Goal: Task Accomplishment & Management: Manage account settings

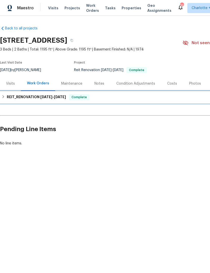
click at [21, 96] on h6 "REIT_RENOVATION [DATE] - [DATE]" at bounding box center [36, 97] width 59 height 6
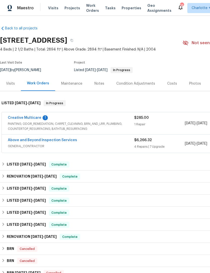
click at [30, 119] on link "Creative Multicare" at bounding box center [24, 118] width 33 height 4
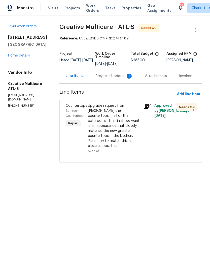
click at [112, 79] on div "Progress Updates 1" at bounding box center [113, 76] width 37 height 5
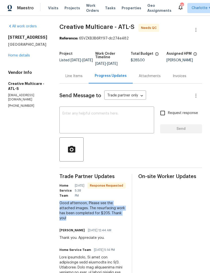
copy div "Good afternoon, Please see the attached images. The resurfacing work has been c…"
click at [20, 57] on link "Home details" at bounding box center [19, 56] width 22 height 4
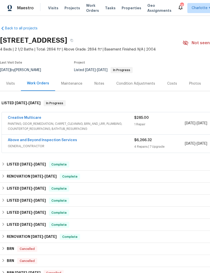
click at [27, 119] on link "Creative Multicare" at bounding box center [24, 118] width 33 height 4
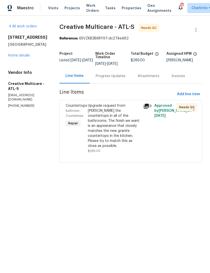
click at [115, 129] on div "Upgrade request from Ashley Refinish the countertops in all of the bathrooms. T…" at bounding box center [114, 125] width 52 height 45
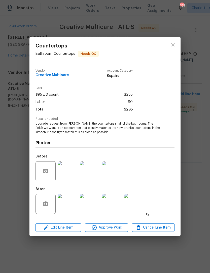
click at [73, 207] on img at bounding box center [68, 204] width 20 height 20
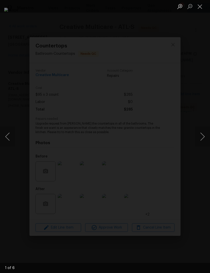
click at [202, 137] on button "Next image" at bounding box center [201, 137] width 15 height 20
click at [203, 136] on button "Next image" at bounding box center [201, 137] width 15 height 20
click at [203, 137] on button "Next image" at bounding box center [201, 137] width 15 height 20
click at [204, 137] on button "Next image" at bounding box center [201, 137] width 15 height 20
click at [204, 135] on button "Next image" at bounding box center [201, 137] width 15 height 20
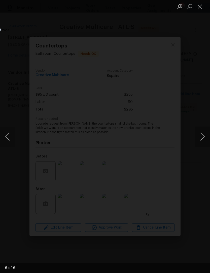
click at [198, 143] on button "Next image" at bounding box center [201, 137] width 15 height 20
click at [195, 10] on button "Close lightbox" at bounding box center [199, 6] width 10 height 9
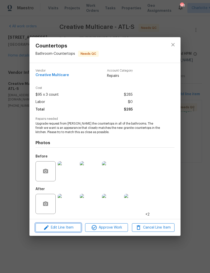
click at [68, 231] on button "Edit Line Item" at bounding box center [57, 227] width 45 height 9
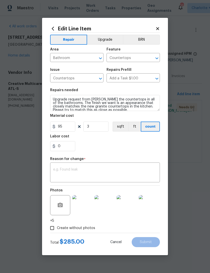
click at [95, 171] on textarea at bounding box center [104, 173] width 103 height 11
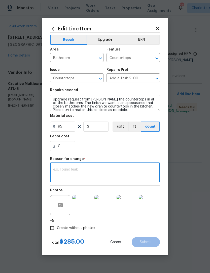
click at [85, 173] on textarea at bounding box center [104, 173] width 103 height 11
paste textarea "Good afternoon, Please see the attached images. The resurfacing work has been c…"
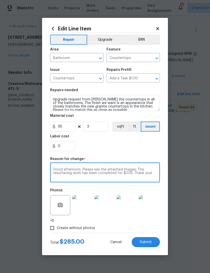
type textarea "Good afternoon, Please see the attached images. The resurfacing work has been c…"
click at [68, 129] on input "95" at bounding box center [62, 127] width 25 height 10
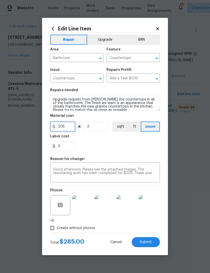
type input "205"
click at [103, 125] on input "3" at bounding box center [95, 127] width 25 height 10
type input "1"
click at [119, 147] on div "0" at bounding box center [105, 146] width 110 height 10
click at [143, 243] on span "Submit" at bounding box center [145, 242] width 12 height 4
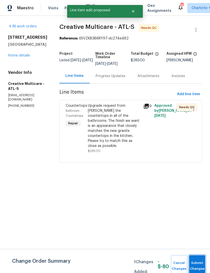
click at [191, 266] on span "Submit Changes" at bounding box center [196, 266] width 11 height 12
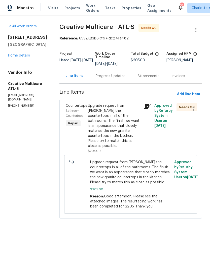
click at [23, 57] on link "Home details" at bounding box center [19, 56] width 22 height 4
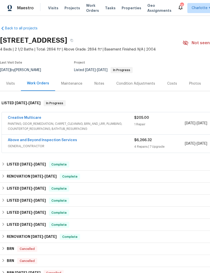
click at [54, 141] on link "Above and Beyond Inspection Services" at bounding box center [42, 140] width 69 height 4
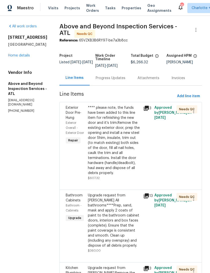
click at [120, 79] on div "Progress Updates" at bounding box center [110, 78] width 30 height 5
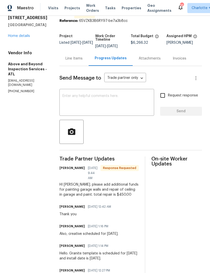
scroll to position [24, 0]
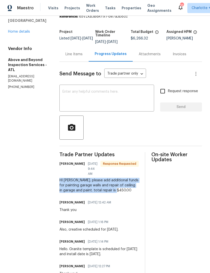
click at [119, 198] on div "Trade Partner Updates Jason Leonard 08/11/2025 9:44 AM Response Requested HI Ja…" at bounding box center [98, 272] width 79 height 240
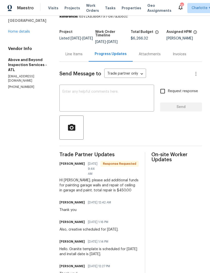
click at [24, 32] on link "Home details" at bounding box center [19, 32] width 22 height 4
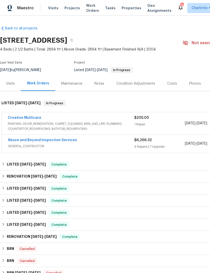
click at [60, 141] on link "Above and Beyond Inspection Services" at bounding box center [42, 140] width 69 height 4
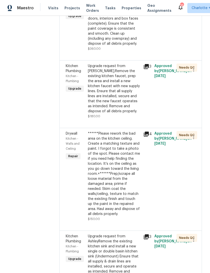
scroll to position [214, 0]
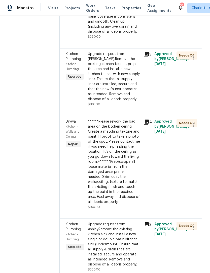
click at [133, 162] on div "******Please rework the bad area on the kitchen ceiling. Create a matching text…" at bounding box center [114, 161] width 52 height 85
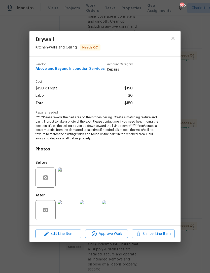
click at [73, 214] on img at bounding box center [68, 210] width 20 height 20
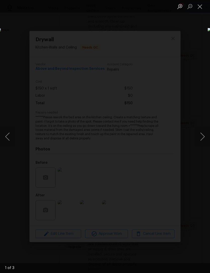
click at [202, 136] on button "Next image" at bounding box center [201, 137] width 15 height 20
click at [202, 138] on button "Next image" at bounding box center [201, 137] width 15 height 20
click at [200, 137] on button "Next image" at bounding box center [201, 137] width 15 height 20
click at [202, 136] on button "Next image" at bounding box center [201, 137] width 15 height 20
click at [203, 135] on button "Next image" at bounding box center [201, 137] width 15 height 20
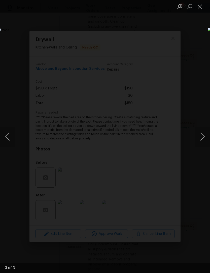
click at [200, 10] on button "Close lightbox" at bounding box center [199, 6] width 10 height 9
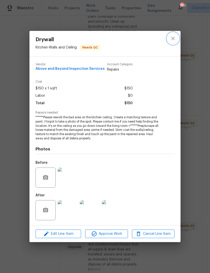
click at [176, 35] on button "close" at bounding box center [173, 38] width 12 height 12
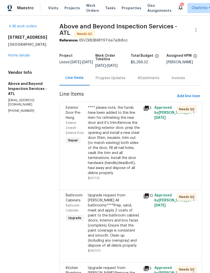
scroll to position [0, 0]
click at [25, 57] on link "Home details" at bounding box center [19, 56] width 22 height 4
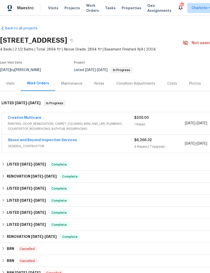
click at [97, 85] on div "Notes" at bounding box center [99, 83] width 10 height 5
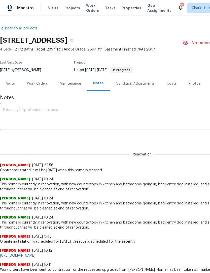
click at [43, 85] on div "Work Orders" at bounding box center [37, 83] width 21 height 5
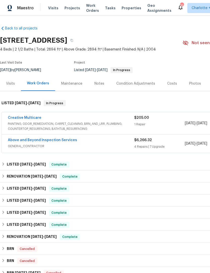
click at [61, 141] on link "Above and Beyond Inspection Services" at bounding box center [42, 140] width 69 height 4
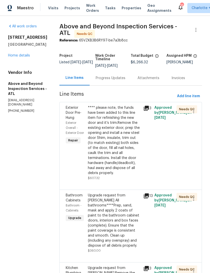
click at [119, 81] on div "Progress Updates" at bounding box center [110, 78] width 30 height 5
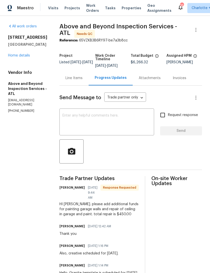
click at [112, 120] on textarea at bounding box center [106, 123] width 88 height 18
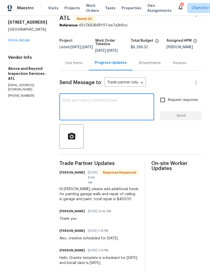
scroll to position [15, 0]
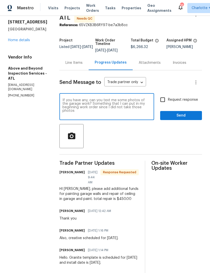
type textarea "If you have any, can you text me some photos of the garage work? Some that I ca…"
click at [116, 109] on textarea "If you have any, can you text me some photos of the garage work? Some that I ca…" at bounding box center [106, 107] width 88 height 18
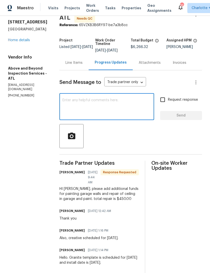
click at [25, 40] on link "Home details" at bounding box center [19, 40] width 22 height 4
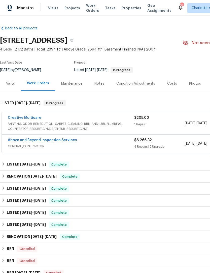
click at [38, 141] on link "Above and Beyond Inspection Services" at bounding box center [42, 140] width 69 height 4
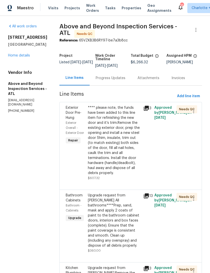
click at [122, 81] on div "Progress Updates" at bounding box center [110, 78] width 30 height 5
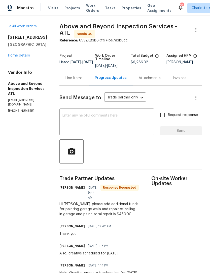
click at [23, 55] on link "Home details" at bounding box center [19, 56] width 22 height 4
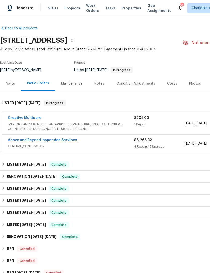
click at [58, 140] on link "Above and Beyond Inspection Services" at bounding box center [42, 140] width 69 height 4
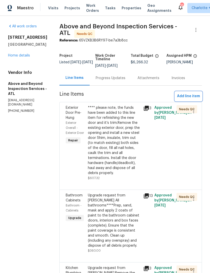
click at [185, 99] on span "Add line item" at bounding box center [188, 96] width 23 height 6
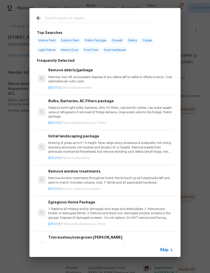
click at [130, 19] on input "text" at bounding box center [98, 19] width 107 height 8
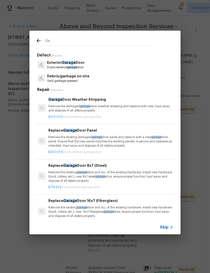
type input "G"
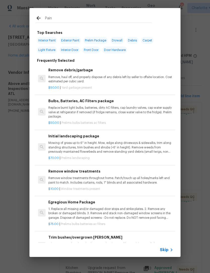
type input "Paint"
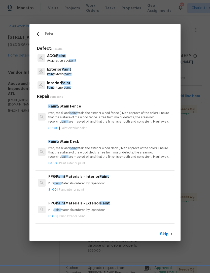
click at [63, 83] on span "Paint" at bounding box center [66, 83] width 10 height 4
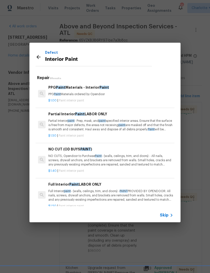
click at [98, 117] on div "Partial Interior Paint LABOR ONLY Partial Interior paint - Prep, mask, and pain…" at bounding box center [110, 121] width 125 height 21
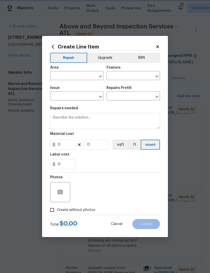
type input "Overall Paint"
type input "Interior Paint"
type input "Partial Interior Paint LABOR ONLY $1.50"
type textarea "Partial Interior paint - Prep, mask, and paint specified interior areas. Ensure…"
type input "1.5"
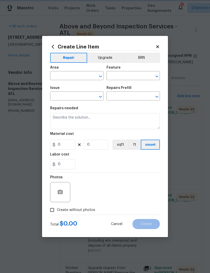
type input "1"
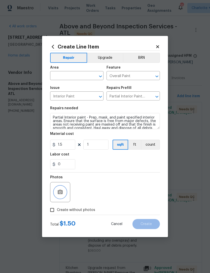
click at [62, 190] on icon "button" at bounding box center [60, 192] width 6 height 6
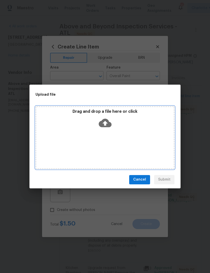
click at [107, 124] on icon at bounding box center [104, 123] width 13 height 9
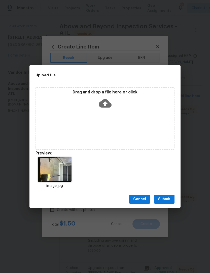
click at [168, 198] on span "Submit" at bounding box center [164, 199] width 12 height 6
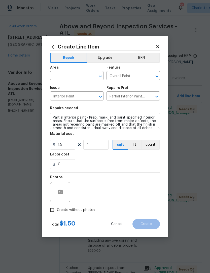
click at [78, 80] on input "text" at bounding box center [69, 76] width 39 height 8
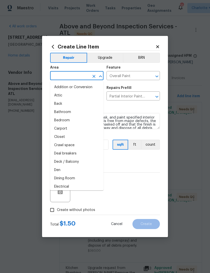
click at [78, 80] on input "text" at bounding box center [69, 76] width 39 height 8
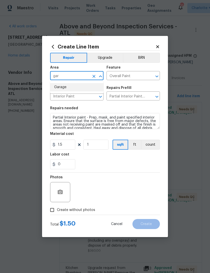
click at [72, 84] on li "Garage" at bounding box center [76, 87] width 53 height 8
type input "Garage"
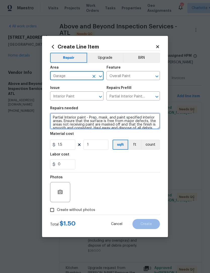
click at [88, 121] on textarea "Partial Interior paint - Prep, mask, and paint specified interior areas. Ensure…" at bounding box center [105, 121] width 110 height 16
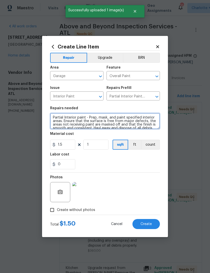
click at [89, 122] on textarea "Partial Interior paint - Prep, mask, and paint specified interior areas. Ensure…" at bounding box center [105, 121] width 110 height 16
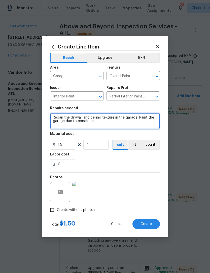
type textarea "Repair the drywall and ceiling texture in the garage. Paint the garage due to c…"
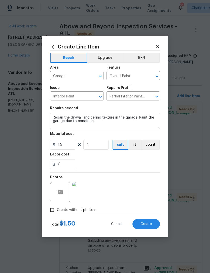
click at [103, 163] on div "0" at bounding box center [105, 164] width 110 height 10
click at [70, 145] on input "1.5" at bounding box center [62, 145] width 25 height 10
click at [98, 145] on input "1" at bounding box center [95, 145] width 25 height 10
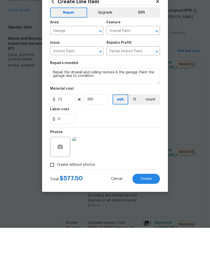
click at [129, 159] on div "0" at bounding box center [105, 164] width 110 height 10
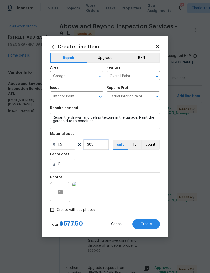
click at [100, 147] on input "385" at bounding box center [95, 145] width 25 height 10
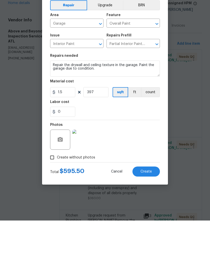
click at [150, 222] on span "Create" at bounding box center [145, 224] width 11 height 4
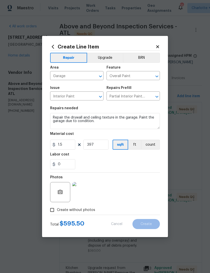
type input "0"
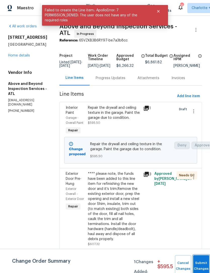
click at [200, 266] on span "Submit Changes" at bounding box center [200, 266] width 11 height 12
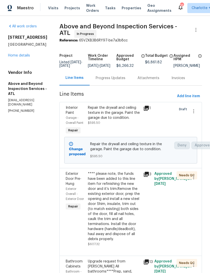
click at [24, 57] on link "Home details" at bounding box center [19, 56] width 22 height 4
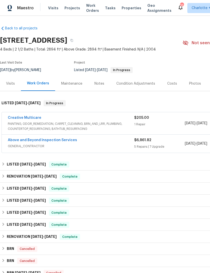
click at [54, 141] on link "Above and Beyond Inspection Services" at bounding box center [42, 140] width 69 height 4
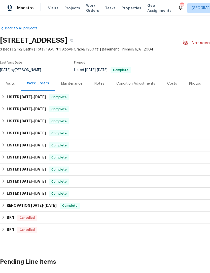
click at [74, 80] on div "Maintenance" at bounding box center [71, 83] width 33 height 15
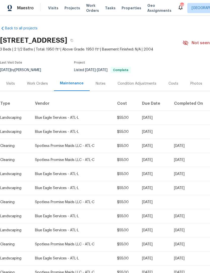
click at [38, 84] on div "Work Orders" at bounding box center [37, 83] width 21 height 5
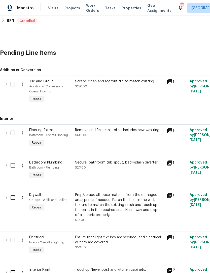
scroll to position [210, 0]
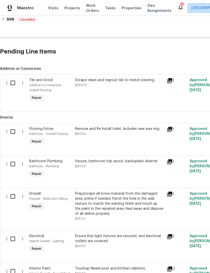
click at [45, 89] on span "Addition or Conversion - Overall Flooring" at bounding box center [46, 88] width 34 height 8
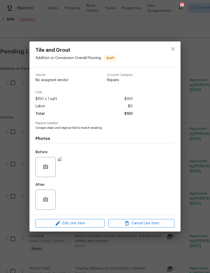
click at [65, 165] on img at bounding box center [68, 167] width 20 height 20
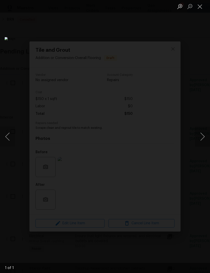
click at [200, 135] on button "Next image" at bounding box center [201, 137] width 15 height 20
click at [199, 8] on button "Close lightbox" at bounding box center [199, 6] width 10 height 9
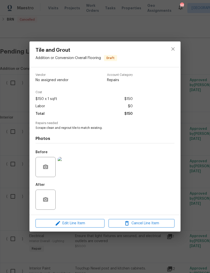
click at [187, 109] on div "Tile and Grout Addition or Conversion - Overall Flooring Draft Vendor No assign…" at bounding box center [105, 136] width 210 height 273
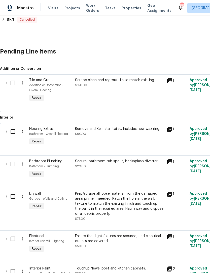
click at [13, 85] on input "checkbox" at bounding box center [15, 83] width 14 height 11
checkbox input "true"
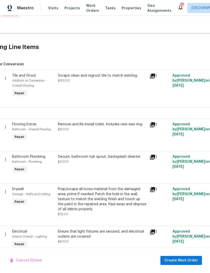
scroll to position [214, 19]
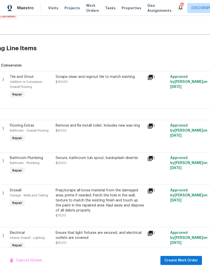
click at [53, 132] on div "Flooring Extras Bathroom - Overall Flooring Repair" at bounding box center [31, 133] width 46 height 23
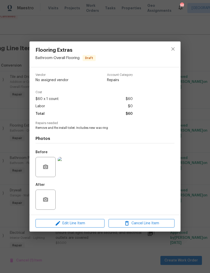
click at [64, 169] on img at bounding box center [68, 167] width 20 height 20
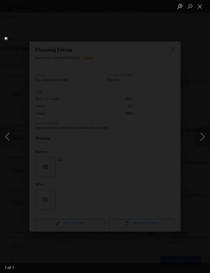
click at [205, 153] on div "Lightbox" at bounding box center [105, 136] width 210 height 273
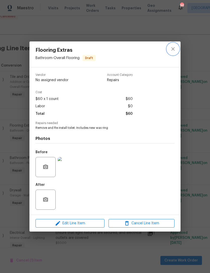
click at [172, 49] on icon "close" at bounding box center [173, 49] width 6 height 6
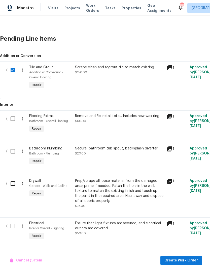
scroll to position [223, 0]
click at [15, 118] on input "checkbox" at bounding box center [15, 119] width 14 height 11
checkbox input "true"
click at [19, 149] on input "checkbox" at bounding box center [15, 151] width 14 height 11
checkbox input "true"
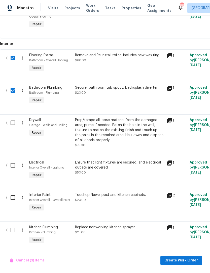
scroll to position [284, 0]
click at [14, 123] on input "checkbox" at bounding box center [15, 123] width 14 height 11
checkbox input "true"
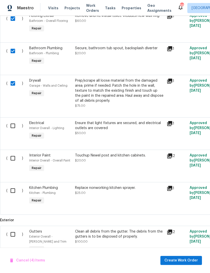
scroll to position [324, 0]
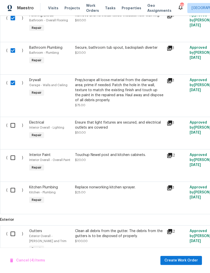
click at [15, 127] on input "checkbox" at bounding box center [15, 125] width 14 height 11
checkbox input "true"
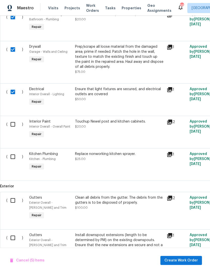
scroll to position [358, 0]
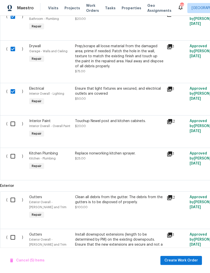
click at [14, 129] on input "checkbox" at bounding box center [15, 124] width 14 height 11
checkbox input "true"
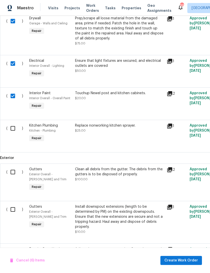
scroll to position [386, 0]
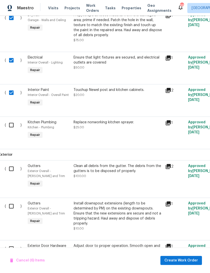
click at [12, 130] on input "checkbox" at bounding box center [13, 125] width 14 height 11
checkbox input "true"
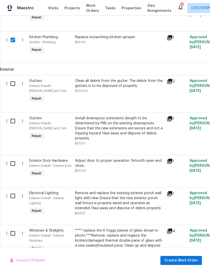
scroll to position [474, 0]
click at [14, 86] on input "checkbox" at bounding box center [15, 83] width 14 height 11
checkbox input "true"
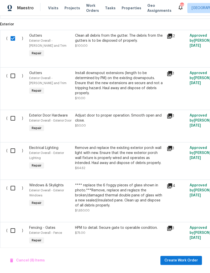
scroll to position [519, 0]
click at [12, 77] on input "checkbox" at bounding box center [15, 75] width 14 height 11
checkbox input "true"
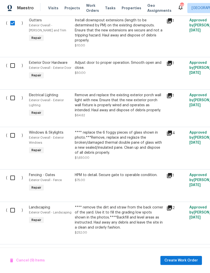
scroll to position [572, 1]
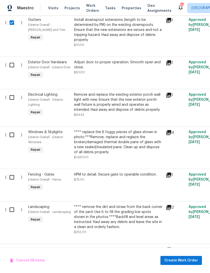
click at [12, 66] on input "checkbox" at bounding box center [14, 65] width 14 height 11
checkbox input "true"
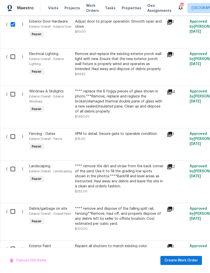
scroll to position [613, 0]
click at [15, 62] on input "checkbox" at bounding box center [15, 56] width 14 height 11
checkbox input "true"
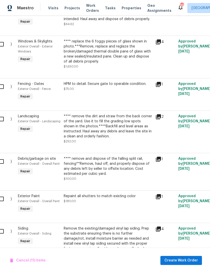
scroll to position [663, 11]
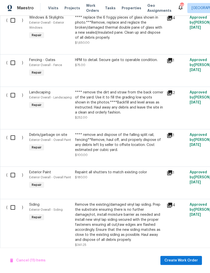
click at [12, 68] on input "checkbox" at bounding box center [15, 63] width 14 height 11
checkbox input "true"
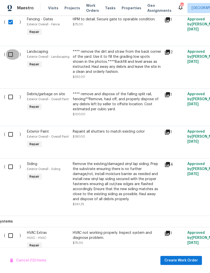
click at [13, 60] on input "checkbox" at bounding box center [12, 54] width 14 height 11
checkbox input "true"
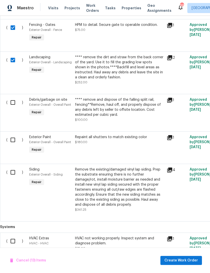
scroll to position [732, 0]
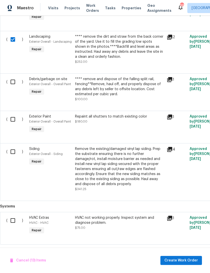
click at [12, 87] on input "checkbox" at bounding box center [15, 82] width 14 height 11
checkbox input "true"
click at [14, 114] on input "checkbox" at bounding box center [15, 119] width 14 height 11
checkbox input "true"
click at [13, 146] on input "checkbox" at bounding box center [15, 151] width 14 height 11
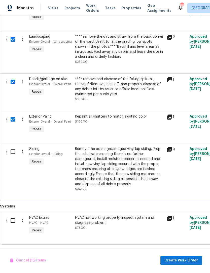
checkbox input "true"
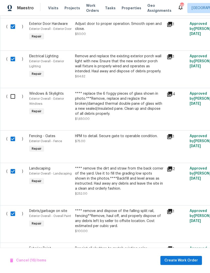
scroll to position [617, 0]
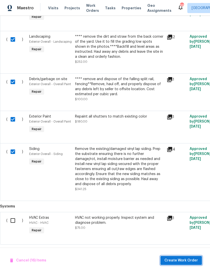
click at [186, 260] on span "Create Work Order" at bounding box center [180, 260] width 33 height 6
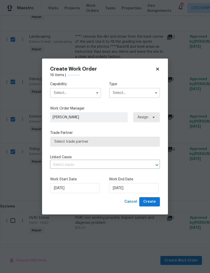
checkbox input "false"
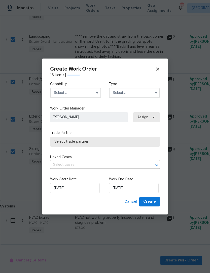
checkbox input "false"
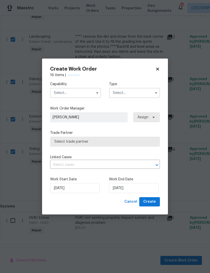
checkbox input "false"
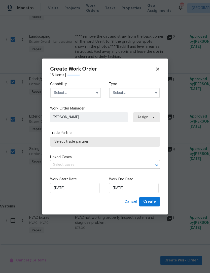
checkbox input "false"
click at [83, 94] on input "text" at bounding box center [75, 93] width 51 height 10
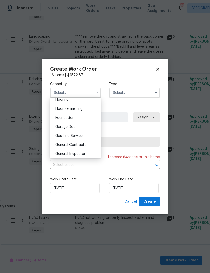
scroll to position [199, 0]
click at [88, 145] on div "General Contractor" at bounding box center [75, 144] width 48 height 9
type input "General Contractor"
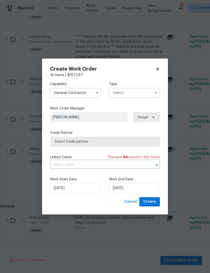
click at [140, 94] on input "text" at bounding box center [134, 93] width 51 height 10
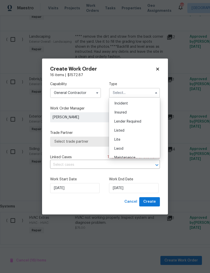
scroll to position [29, 0]
click at [134, 129] on div "Listed" at bounding box center [134, 129] width 48 height 9
type input "Listed"
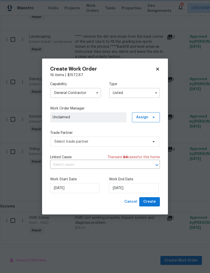
scroll to position [0, 0]
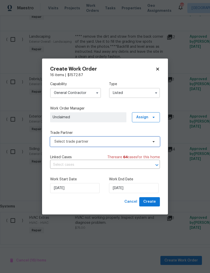
click at [132, 142] on span "Select trade partner" at bounding box center [101, 141] width 94 height 5
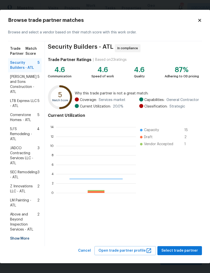
scroll to position [70, 80]
click at [23, 215] on span "Above and Beyond Inspection Services - ATL" at bounding box center [23, 222] width 27 height 20
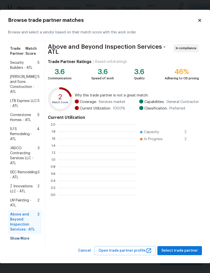
scroll to position [70, 78]
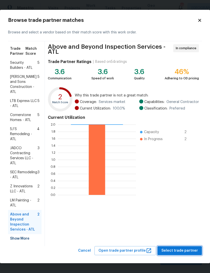
click at [191, 251] on span "Select trade partner" at bounding box center [179, 251] width 36 height 6
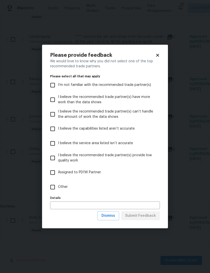
click at [55, 188] on input "Other" at bounding box center [52, 187] width 11 height 11
checkbox input "true"
click at [143, 215] on span "Submit Feedback" at bounding box center [140, 216] width 31 height 6
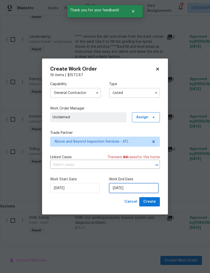
click at [135, 189] on input "[DATE]" at bounding box center [133, 188] width 49 height 10
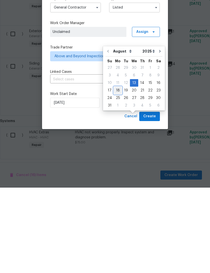
click at [116, 172] on div "18" at bounding box center [118, 175] width 8 height 7
type input "8/18/2025"
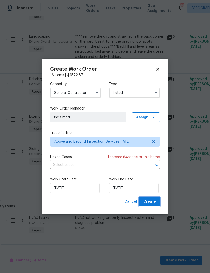
click at [153, 202] on span "Create" at bounding box center [149, 202] width 13 height 6
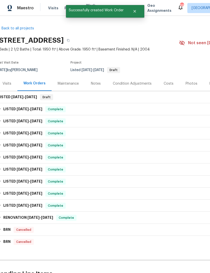
scroll to position [-2, 5]
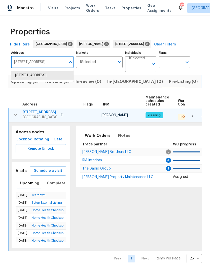
scroll to position [0, 31]
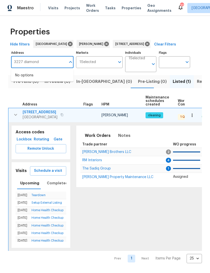
type input "3227 diamond"
click at [60, 79] on li "[STREET_ADDRESS]" at bounding box center [42, 75] width 62 height 8
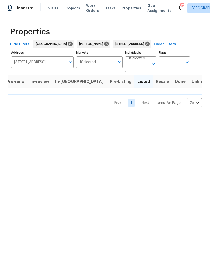
scroll to position [0, 5]
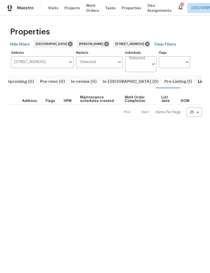
click at [164, 83] on span "Pre-Listing (1)" at bounding box center [177, 81] width 27 height 7
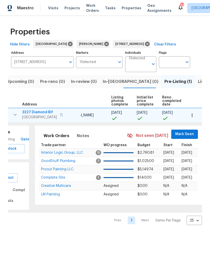
scroll to position [0, 34]
click at [149, 45] on icon at bounding box center [147, 44] width 5 height 5
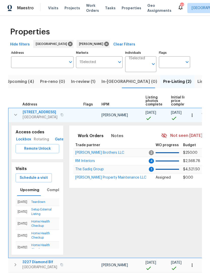
click at [84, 82] on span "In-review (1)" at bounding box center [83, 81] width 24 height 7
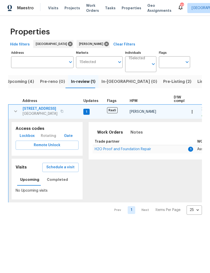
click at [18, 113] on icon "button" at bounding box center [16, 111] width 6 height 6
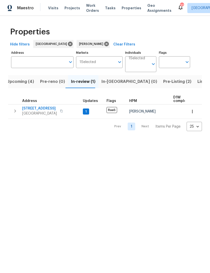
click at [15, 111] on icon "button" at bounding box center [15, 111] width 6 height 6
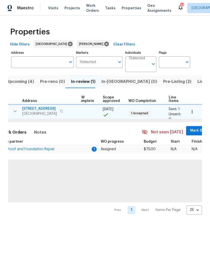
scroll to position [0, 101]
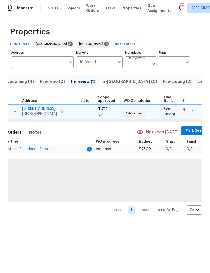
click at [189, 131] on span "Mark Seen" at bounding box center [194, 131] width 19 height 6
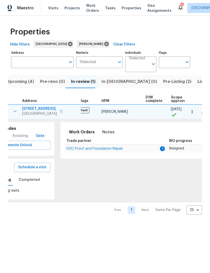
scroll to position [0, 27]
click at [110, 150] on span "H2O Proof and Foundation Repair" at bounding box center [96, 149] width 56 height 4
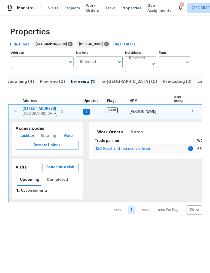
scroll to position [0, 0]
click at [17, 115] on button "button" at bounding box center [16, 111] width 10 height 10
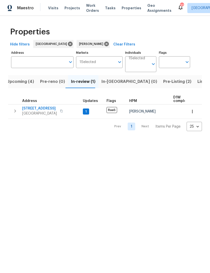
click at [163, 84] on span "Pre-Listing (2)" at bounding box center [177, 81] width 28 height 7
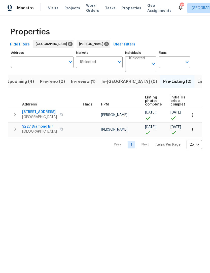
click at [15, 131] on icon "button" at bounding box center [15, 129] width 6 height 6
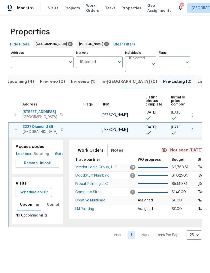
click at [116, 153] on span "Notes" at bounding box center [117, 150] width 12 height 7
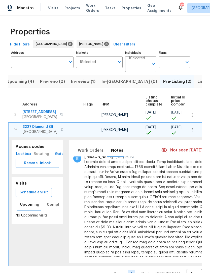
click at [16, 131] on icon "button" at bounding box center [16, 129] width 6 height 6
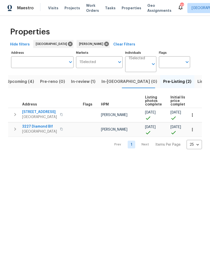
click at [17, 114] on icon "button" at bounding box center [15, 115] width 6 height 6
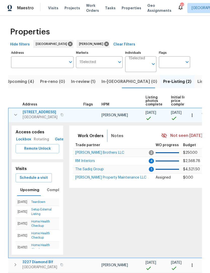
click at [115, 136] on span "Notes" at bounding box center [117, 135] width 12 height 7
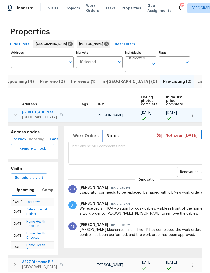
scroll to position [0, 5]
click at [12, 116] on icon "button" at bounding box center [15, 115] width 6 height 6
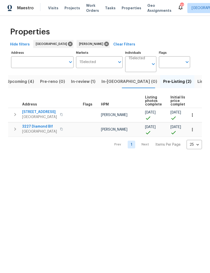
scroll to position [0, 0]
click at [21, 84] on span "Upcoming (4)" at bounding box center [20, 81] width 27 height 7
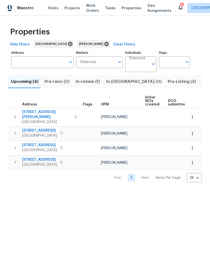
click at [164, 86] on button "Pre-Listing (2)" at bounding box center [181, 81] width 34 height 13
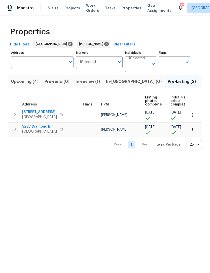
click at [47, 59] on input "Address" at bounding box center [38, 62] width 55 height 12
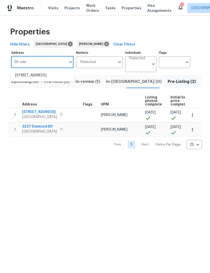
type input "68 vale"
click at [51, 75] on li "[STREET_ADDRESS]" at bounding box center [42, 75] width 62 height 8
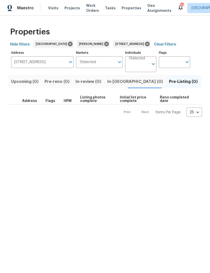
click at [203, 82] on span "Listed (1)" at bounding box center [212, 81] width 18 height 7
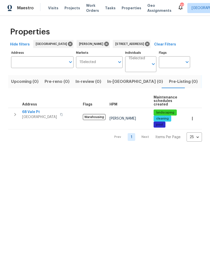
type input "[STREET_ADDRESS]"
click at [18, 113] on icon "button" at bounding box center [15, 115] width 6 height 6
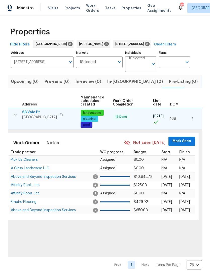
scroll to position [0, 73]
click at [179, 143] on span "Mark Seen" at bounding box center [181, 141] width 19 height 6
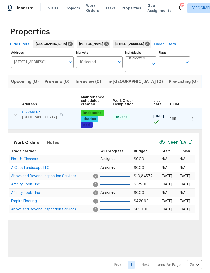
click at [43, 178] on span "Above and Beyond Inspection Services" at bounding box center [43, 176] width 65 height 4
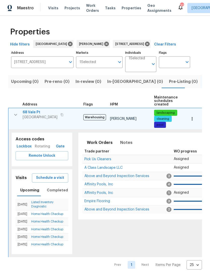
scroll to position [0, 0]
click at [13, 117] on icon "button" at bounding box center [16, 115] width 6 height 6
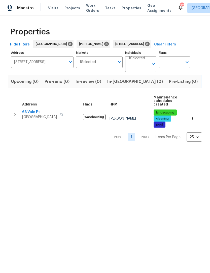
click at [17, 115] on icon "button" at bounding box center [15, 115] width 6 height 6
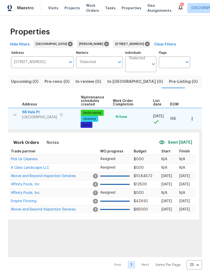
scroll to position [0, 73]
click at [191, 119] on icon "button" at bounding box center [191, 118] width 1 height 3
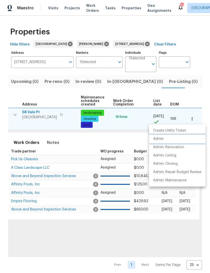
click at [163, 138] on p "Admin" at bounding box center [158, 138] width 11 height 5
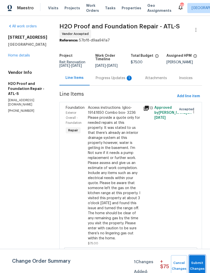
click at [197, 263] on span "Submit Changes" at bounding box center [196, 266] width 11 height 12
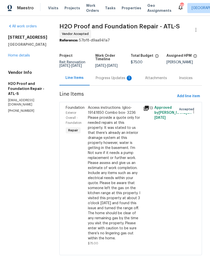
click at [16, 57] on link "Home details" at bounding box center [19, 56] width 22 height 4
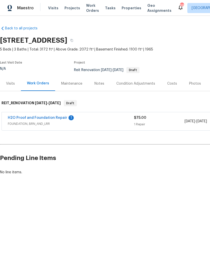
click at [105, 84] on div "Notes" at bounding box center [99, 83] width 22 height 15
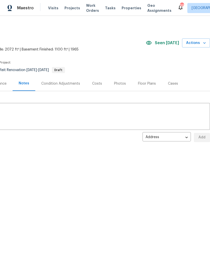
scroll to position [0, 74]
click at [186, 138] on body "Maestro Visits Projects Work Orders Tasks Properties Geo Assignments [GEOGRAPHI…" at bounding box center [105, 88] width 210 height 176
click at [174, 128] on li "Budget Review" at bounding box center [166, 129] width 48 height 8
click at [182, 139] on body "Maestro Visits Projects Work Orders Tasks Properties Geo Assignments 88 Atlanta…" at bounding box center [105, 88] width 210 height 176
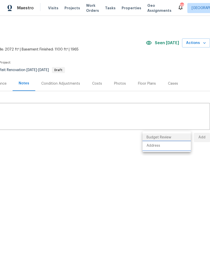
click at [174, 146] on li "Address" at bounding box center [166, 146] width 48 height 8
type input "address"
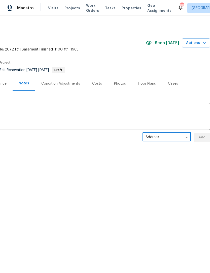
click at [94, 118] on textarea at bounding box center [68, 117] width 278 height 18
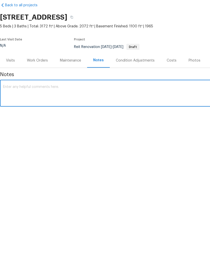
scroll to position [0, 0]
click at [47, 108] on textarea at bounding box center [142, 117] width 278 height 18
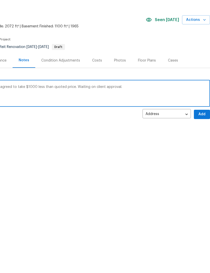
scroll to position [0, 74]
type textarea "This one is pending review. Contractor has agreed to take $1000 less than quote…"
click at [198, 134] on span "Add" at bounding box center [201, 137] width 8 height 6
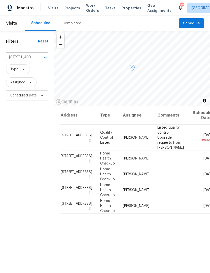
click at [0, 0] on icon at bounding box center [0, 0] width 0 height 0
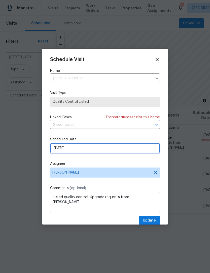
click at [121, 153] on input "[DATE]" at bounding box center [105, 148] width 110 height 10
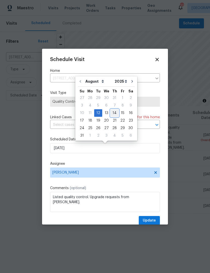
click at [113, 115] on div "14" at bounding box center [114, 113] width 8 height 7
type input "[DATE]"
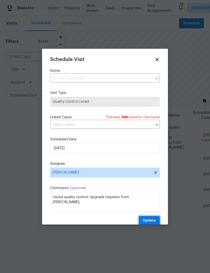
click at [151, 223] on span "Update" at bounding box center [148, 221] width 13 height 6
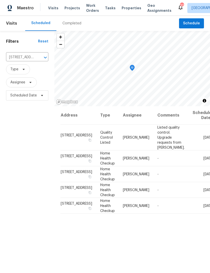
click at [28, 55] on input "419 Berkshire Pl, Fairburn, GA 30213" at bounding box center [20, 58] width 28 height 8
type input "68 val"
click at [32, 70] on li "68 Vale Pt, Newnan, GA 30265" at bounding box center [27, 69] width 42 height 8
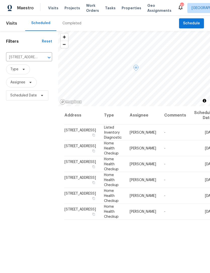
click at [0, 0] on icon at bounding box center [0, 0] width 0 height 0
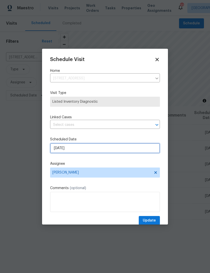
click at [95, 150] on input "[DATE]" at bounding box center [105, 148] width 110 height 10
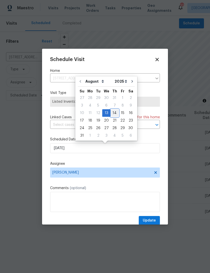
click at [113, 111] on div "14" at bounding box center [114, 113] width 8 height 7
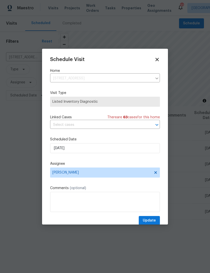
type input "8/14/2025"
click at [150, 224] on span "Update" at bounding box center [148, 221] width 13 height 6
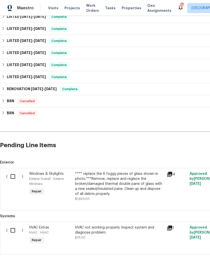
scroll to position [161, 0]
click at [114, 182] on div "**** replace the 6 foggy pieces of glass shown in photo.***Remove, replace and …" at bounding box center [119, 184] width 88 height 25
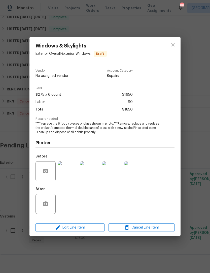
click at [92, 175] on img at bounding box center [90, 171] width 20 height 20
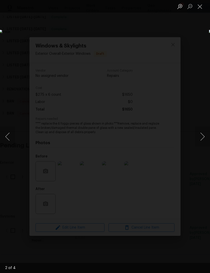
click at [199, 137] on button "Next image" at bounding box center [201, 137] width 15 height 20
click at [200, 137] on button "Next image" at bounding box center [201, 137] width 15 height 20
click at [201, 136] on button "Next image" at bounding box center [201, 137] width 15 height 20
click at [201, 9] on button "Close lightbox" at bounding box center [199, 6] width 10 height 9
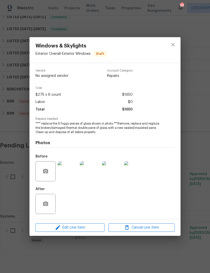
click at [73, 175] on img at bounding box center [68, 171] width 20 height 20
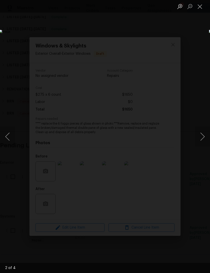
click at [198, 136] on button "Next image" at bounding box center [201, 137] width 15 height 20
click at [199, 135] on button "Next image" at bounding box center [201, 137] width 15 height 20
click at [199, 136] on button "Next image" at bounding box center [201, 137] width 15 height 20
click at [201, 136] on button "Next image" at bounding box center [201, 137] width 15 height 20
click at [199, 8] on button "Close lightbox" at bounding box center [199, 6] width 10 height 9
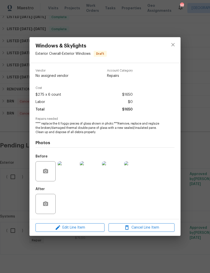
click at [195, 74] on div "Windows & Skylights Exterior Overall - Exterior Windows Draft Vendor No assigne…" at bounding box center [105, 136] width 210 height 273
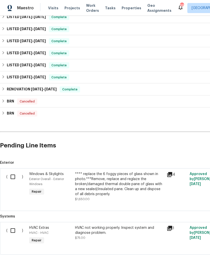
click at [12, 178] on input "checkbox" at bounding box center [15, 177] width 14 height 11
click at [185, 259] on span "Create Work Order" at bounding box center [180, 260] width 33 height 6
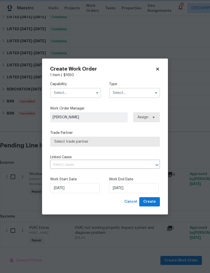
checkbox input "false"
click at [86, 95] on input "text" at bounding box center [75, 93] width 51 height 10
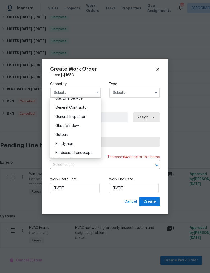
scroll to position [236, 0]
click at [88, 126] on div "Glass Window" at bounding box center [75, 126] width 48 height 9
type input "Glass Window"
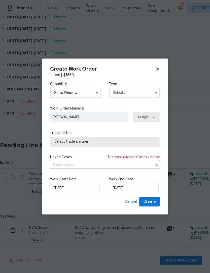
click at [141, 93] on input "text" at bounding box center [134, 93] width 51 height 10
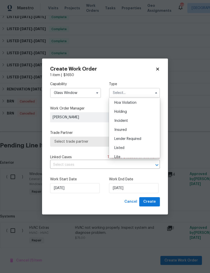
scroll to position [29, 0]
click at [135, 130] on div "Listed" at bounding box center [134, 128] width 48 height 9
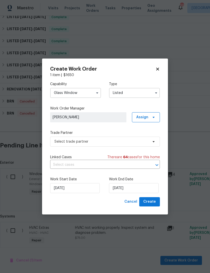
type input "Listed"
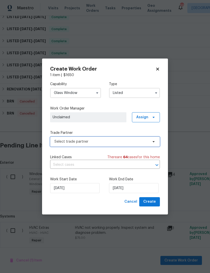
click at [131, 142] on span "Select trade partner" at bounding box center [101, 141] width 94 height 5
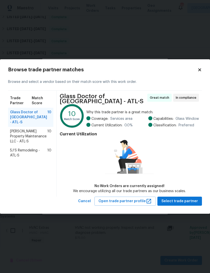
click at [39, 132] on span "Glen Property Maintenance LLC - ATL-S" at bounding box center [28, 136] width 37 height 15
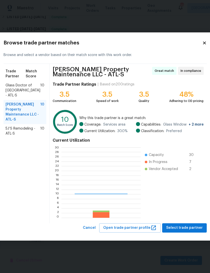
scroll to position [70, 79]
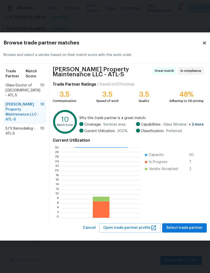
click at [31, 90] on span "Glass Doctor of Atlanta - ATL-S" at bounding box center [23, 90] width 35 height 15
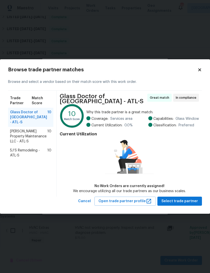
click at [34, 129] on span "Glen Property Maintenance LLC - ATL-S" at bounding box center [28, 136] width 37 height 15
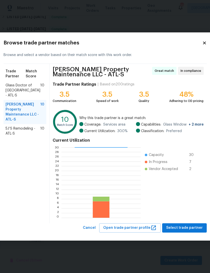
click at [29, 126] on span "5J’S Remodeling - ATL-S" at bounding box center [23, 131] width 35 height 10
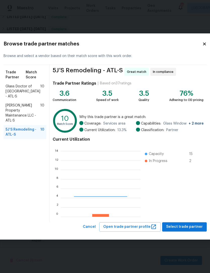
scroll to position [70, 80]
click at [32, 106] on span "Glen Property Maintenance LLC - ATL-S" at bounding box center [23, 113] width 35 height 20
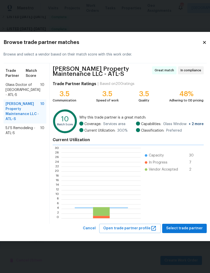
scroll to position [70, 79]
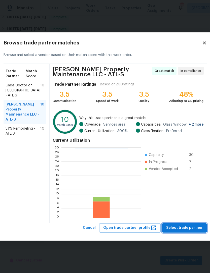
click at [188, 229] on span "Select trade partner" at bounding box center [184, 228] width 36 height 6
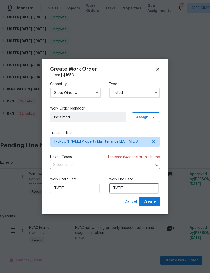
click at [135, 191] on input "8/13/2025" at bounding box center [133, 188] width 49 height 10
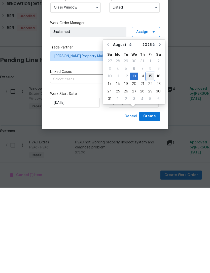
click at [146, 158] on div "15" at bounding box center [150, 161] width 8 height 7
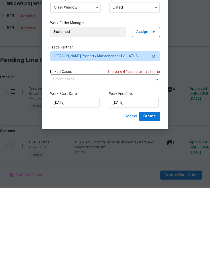
scroll to position [16, 0]
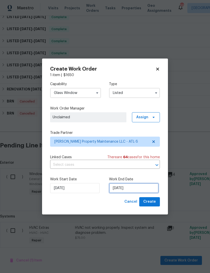
click at [135, 190] on input "8/15/2025" at bounding box center [133, 188] width 49 height 10
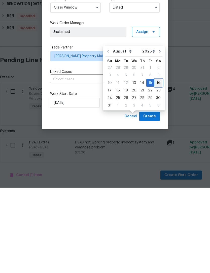
click at [155, 165] on div "16" at bounding box center [158, 168] width 8 height 7
type input "8/16/2025"
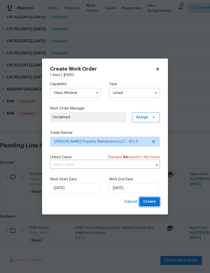
click at [154, 202] on span "Create" at bounding box center [149, 202] width 13 height 6
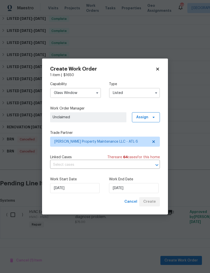
scroll to position [126, 0]
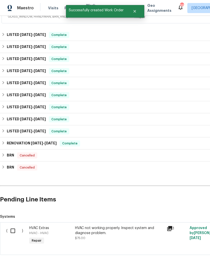
click at [11, 226] on input "checkbox" at bounding box center [15, 231] width 14 height 11
click at [188, 257] on span "Create Work Order" at bounding box center [180, 260] width 33 height 6
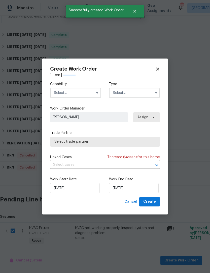
checkbox input "false"
click at [79, 94] on input "text" at bounding box center [75, 93] width 51 height 10
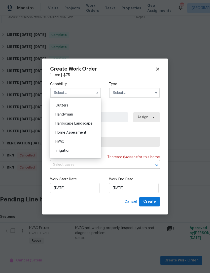
scroll to position [267, 0]
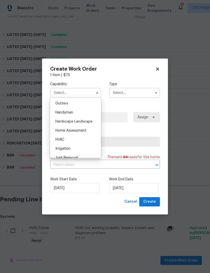
click at [83, 140] on div "HVAC" at bounding box center [75, 139] width 48 height 9
type input "HVAC"
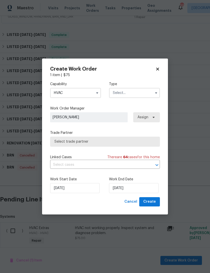
click at [141, 94] on input "text" at bounding box center [134, 93] width 51 height 10
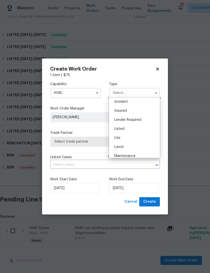
scroll to position [29, 0]
click at [137, 129] on div "Listed" at bounding box center [134, 128] width 48 height 9
type input "Listed"
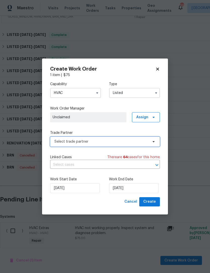
click at [132, 146] on span "Select trade partner" at bounding box center [105, 142] width 110 height 10
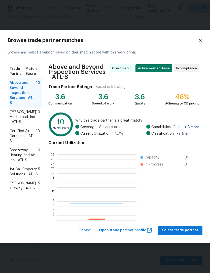
scroll to position [70, 79]
click at [27, 116] on span "JH Martin Mechanical, Inc - ATL-S" at bounding box center [23, 117] width 26 height 15
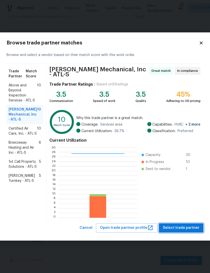
click at [184, 226] on span "Select trade partner" at bounding box center [181, 228] width 36 height 6
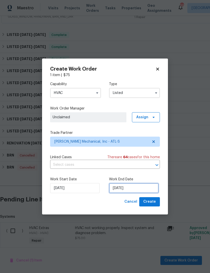
click at [136, 191] on input "8/13/2025" at bounding box center [133, 188] width 49 height 10
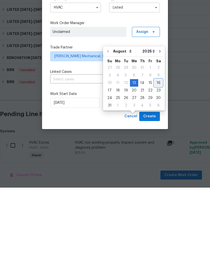
click at [155, 165] on div "16" at bounding box center [158, 168] width 8 height 7
type input "8/16/2025"
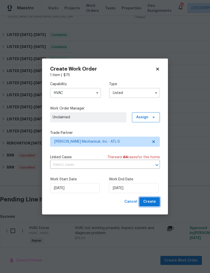
click at [157, 206] on button "Create" at bounding box center [149, 201] width 21 height 9
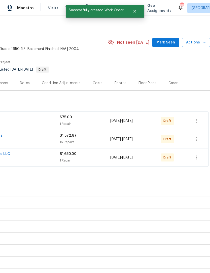
scroll to position [1, 74]
click at [166, 39] on span "Mark Seen" at bounding box center [165, 42] width 19 height 6
click at [197, 118] on icon "button" at bounding box center [196, 121] width 6 height 6
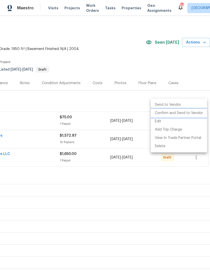
click at [185, 116] on li "Confirm and Send to Vendor" at bounding box center [178, 113] width 56 height 8
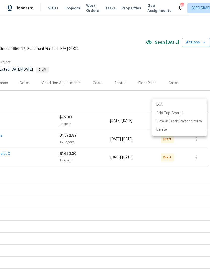
click at [189, 89] on div at bounding box center [105, 136] width 210 height 273
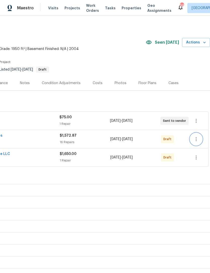
click at [195, 136] on icon "button" at bounding box center [196, 139] width 6 height 6
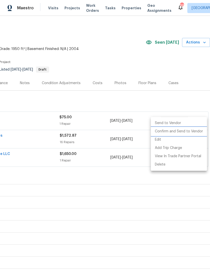
click at [184, 133] on li "Confirm and Send to Vendor" at bounding box center [178, 131] width 56 height 8
click at [190, 82] on div at bounding box center [105, 136] width 210 height 273
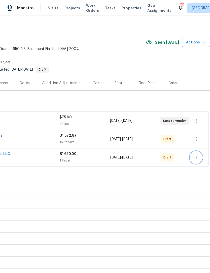
click at [196, 154] on icon "button" at bounding box center [196, 157] width 6 height 6
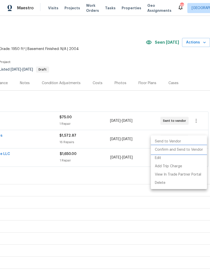
click at [185, 152] on li "Confirm and Send to Vendor" at bounding box center [178, 150] width 56 height 8
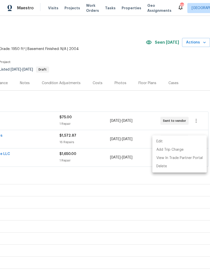
click at [172, 82] on div at bounding box center [105, 136] width 210 height 273
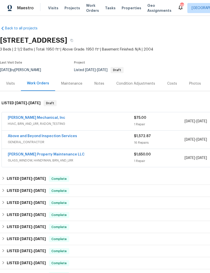
scroll to position [0, 0]
click at [63, 134] on link "Above and Beyond Inspection Services" at bounding box center [42, 136] width 69 height 4
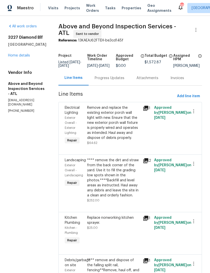
click at [119, 81] on div "Progress Updates" at bounding box center [109, 78] width 30 height 5
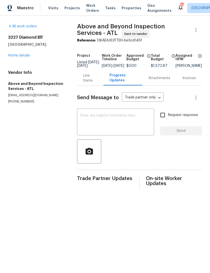
click at [119, 123] on textarea at bounding box center [115, 123] width 71 height 18
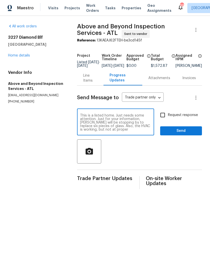
click at [89, 126] on textarea "This is a listed home. Just needs some attention. Just for your information, Da…" at bounding box center [115, 123] width 71 height 18
click at [115, 118] on textarea "This is a listed home. Just needs some attention. Just for your information, Da…" at bounding box center [115, 123] width 71 height 18
click at [148, 120] on textarea "This is a listed home. It Just needs some attention. Just for your information,…" at bounding box center [115, 123] width 71 height 18
click at [147, 121] on textarea "This is a listed home. It Just needs some attention. Just for your information,…" at bounding box center [115, 123] width 71 height 18
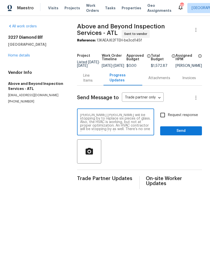
scroll to position [7, 0]
type textarea "This is a listed home. It Just needs some attention. Just for your information,…"
click at [166, 120] on input "Request response" at bounding box center [162, 115] width 11 height 11
checkbox input "true"
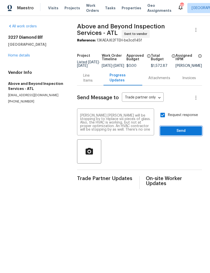
click at [177, 134] on span "Send" at bounding box center [181, 131] width 34 height 6
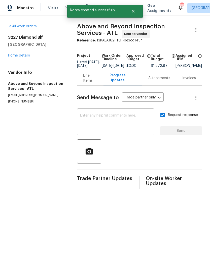
scroll to position [0, 0]
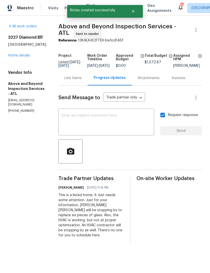
click at [25, 55] on link "Home details" at bounding box center [19, 56] width 22 height 4
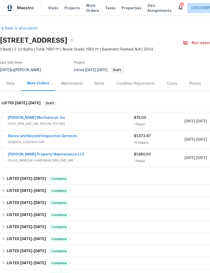
click at [40, 119] on link "JH Martin Mechanical, Inc" at bounding box center [36, 118] width 57 height 4
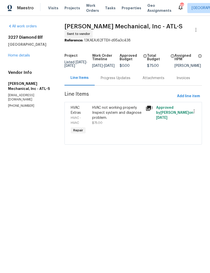
click at [118, 81] on div "Progress Updates" at bounding box center [115, 78] width 30 height 5
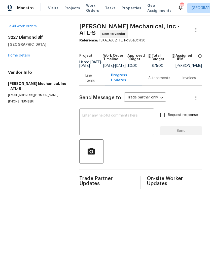
click at [102, 125] on textarea at bounding box center [116, 123] width 69 height 18
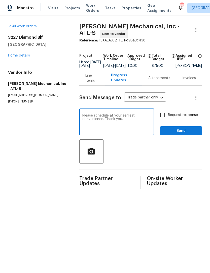
type textarea "Please schedule at your earliest convenience. Thank you."
click at [164, 119] on input "Request response" at bounding box center [162, 115] width 11 height 11
checkbox input "true"
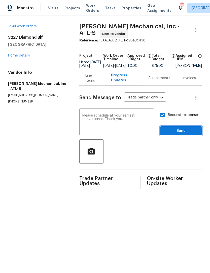
click at [175, 134] on span "Send" at bounding box center [181, 131] width 34 height 6
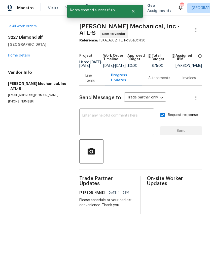
click at [29, 56] on link "Home details" at bounding box center [19, 56] width 22 height 4
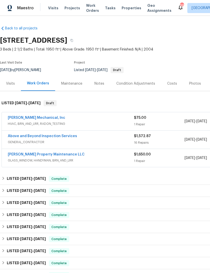
click at [56, 154] on link "[PERSON_NAME] Property Maintenance LLC" at bounding box center [46, 155] width 77 height 4
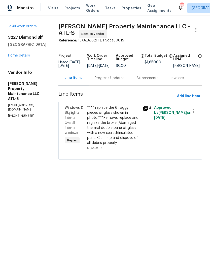
click at [115, 81] on div "Progress Updates" at bounding box center [109, 78] width 30 height 5
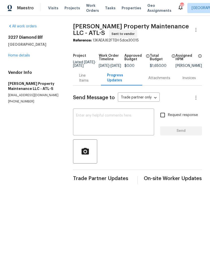
click at [107, 129] on textarea at bounding box center [113, 123] width 75 height 18
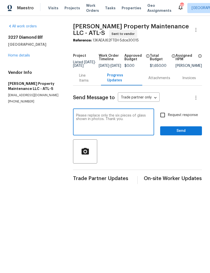
type textarea "Please replace only the six pieces of glass shown in photos. Thank you."
click at [163, 119] on input "Request response" at bounding box center [162, 115] width 11 height 11
checkbox input "true"
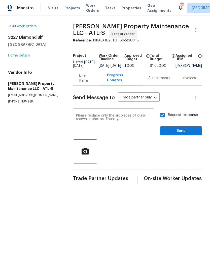
click at [139, 127] on textarea "Please replace only the six pieces of glass shown in photos. Thank you." at bounding box center [113, 123] width 75 height 18
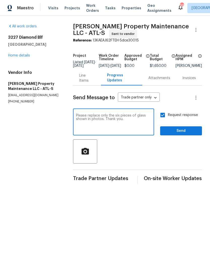
click at [107, 124] on textarea "Please replace only the six pieces of glass shown in photos. Thank you." at bounding box center [113, 123] width 75 height 18
type textarea "Please replace only the six pieces of glass shown in photos at your earliest co…"
click at [174, 134] on span "Send" at bounding box center [181, 131] width 34 height 6
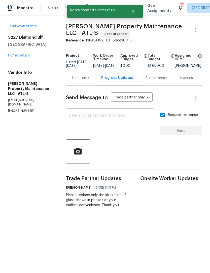
click at [21, 51] on div "3227 Diamond Blf Union City, GA 30291 Home details" at bounding box center [31, 46] width 46 height 23
click at [25, 57] on link "Home details" at bounding box center [19, 56] width 22 height 4
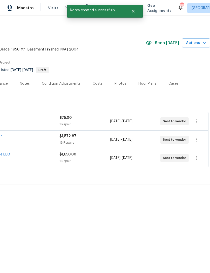
scroll to position [0, 74]
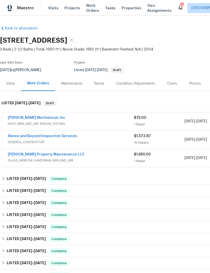
click at [97, 88] on div "Notes" at bounding box center [99, 83] width 22 height 15
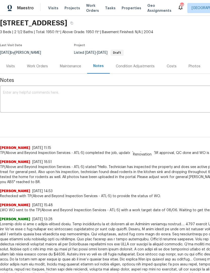
scroll to position [17, 0]
click at [82, 94] on textarea at bounding box center [142, 100] width 278 height 18
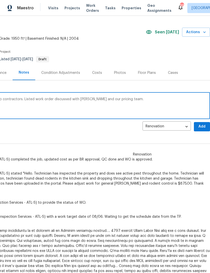
scroll to position [11, 74]
type textarea "The work described below has been sent to contractors. Listed work order discus…"
click at [200, 128] on span "Add" at bounding box center [201, 127] width 8 height 6
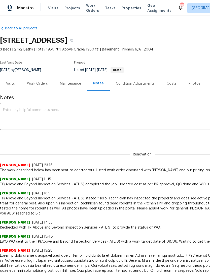
scroll to position [0, 0]
click at [72, 86] on div "Maintenance" at bounding box center [70, 83] width 21 height 5
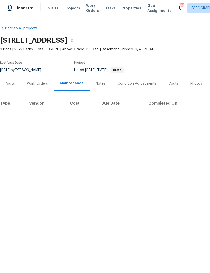
click at [39, 86] on div "Work Orders" at bounding box center [37, 83] width 33 height 15
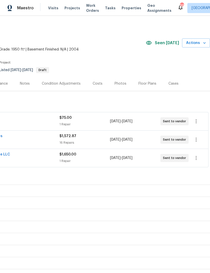
scroll to position [0, 74]
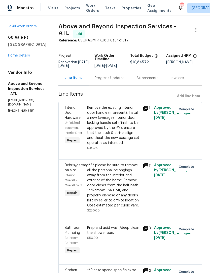
click at [29, 54] on link "Home details" at bounding box center [19, 56] width 22 height 4
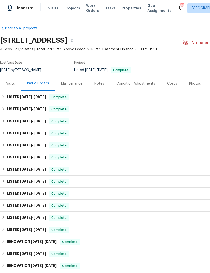
click at [194, 85] on div "Photos" at bounding box center [195, 83] width 12 height 5
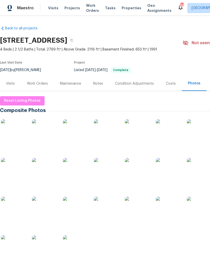
click at [10, 137] on img at bounding box center [13, 131] width 25 height 25
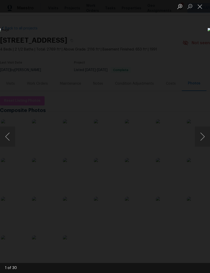
click at [198, 135] on button "Next image" at bounding box center [201, 137] width 15 height 20
click at [196, 137] on button "Next image" at bounding box center [201, 137] width 15 height 20
click at [199, 134] on button "Next image" at bounding box center [201, 137] width 15 height 20
click at [197, 10] on button "Close lightbox" at bounding box center [199, 6] width 10 height 9
